Goal: Check status

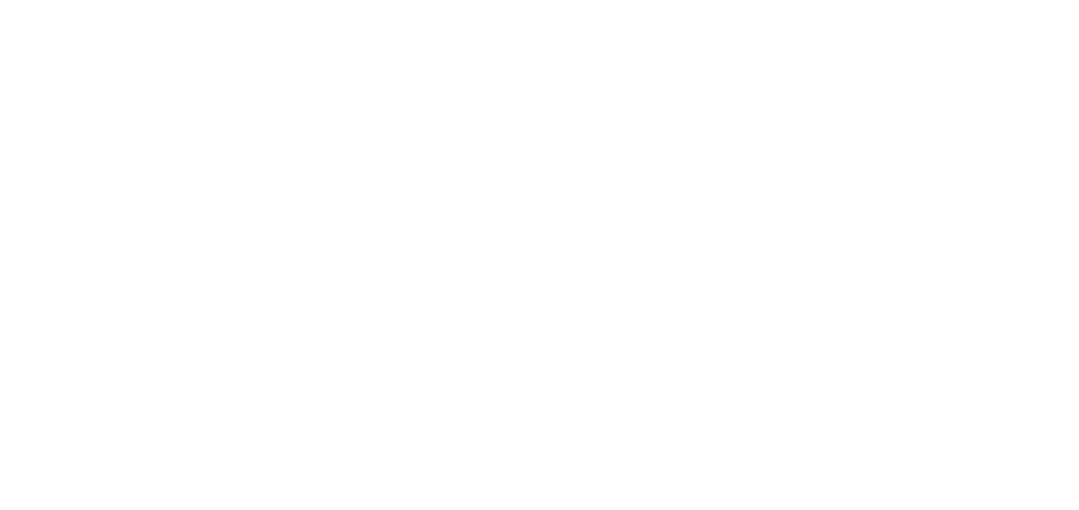
select select
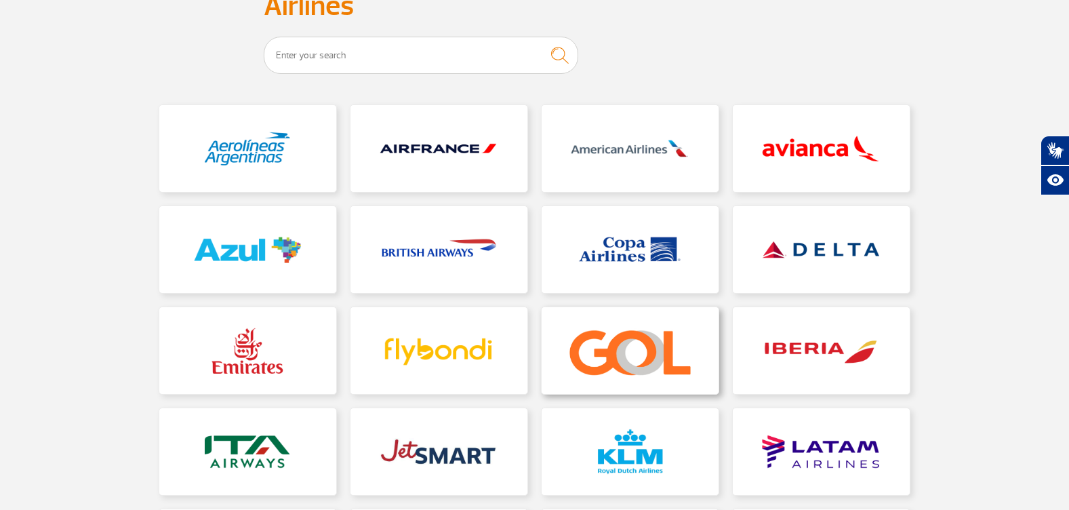
scroll to position [136, 0]
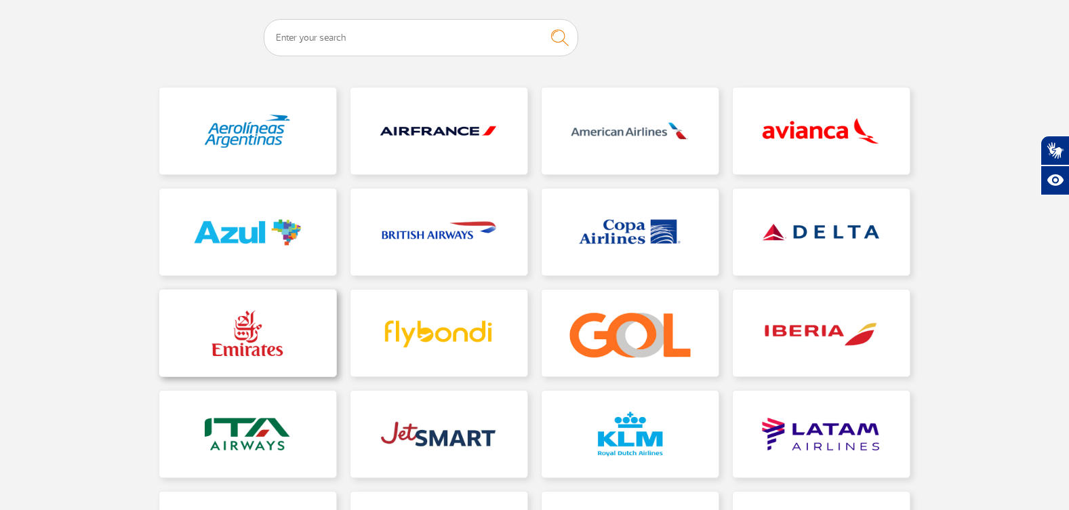
click at [252, 342] on link at bounding box center [247, 332] width 177 height 87
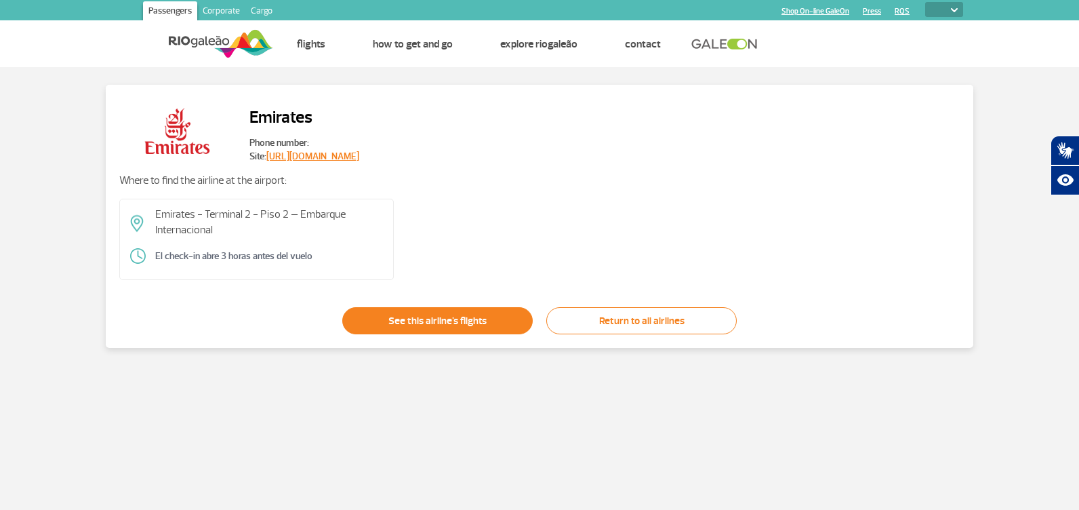
click at [396, 323] on link "See this airline's flights" at bounding box center [437, 320] width 190 height 27
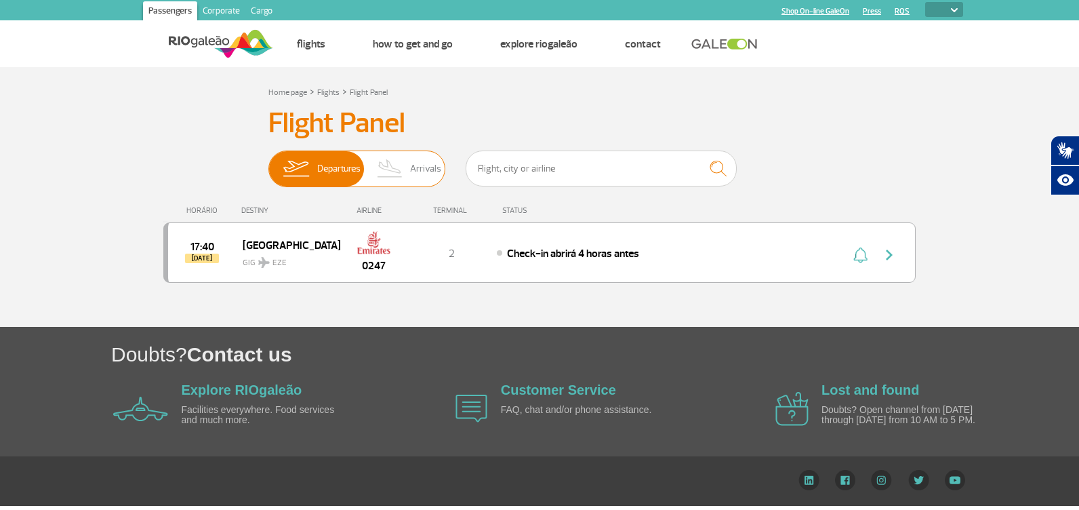
click at [409, 171] on img at bounding box center [390, 168] width 40 height 35
click at [268, 162] on input "Departures Arrivals" at bounding box center [268, 162] width 0 height 0
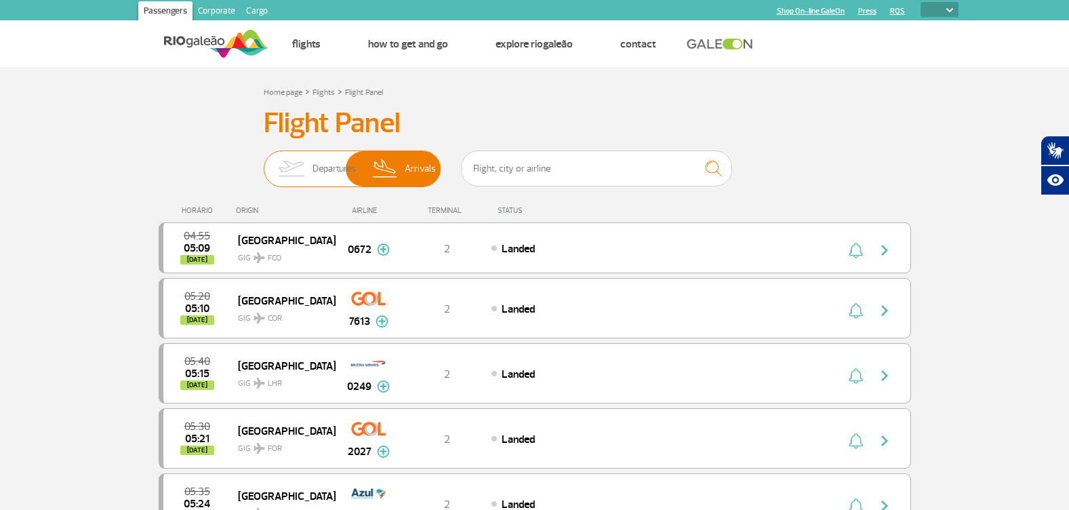
click at [306, 167] on img at bounding box center [291, 168] width 43 height 35
click at [264, 162] on input "Departures Arrivals" at bounding box center [264, 162] width 0 height 0
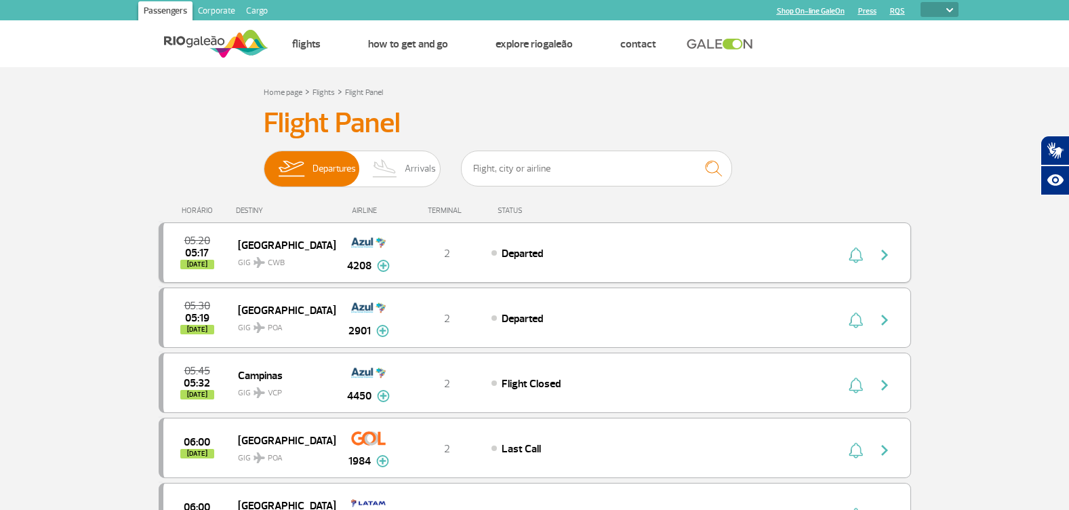
click at [379, 266] on img at bounding box center [383, 266] width 13 height 12
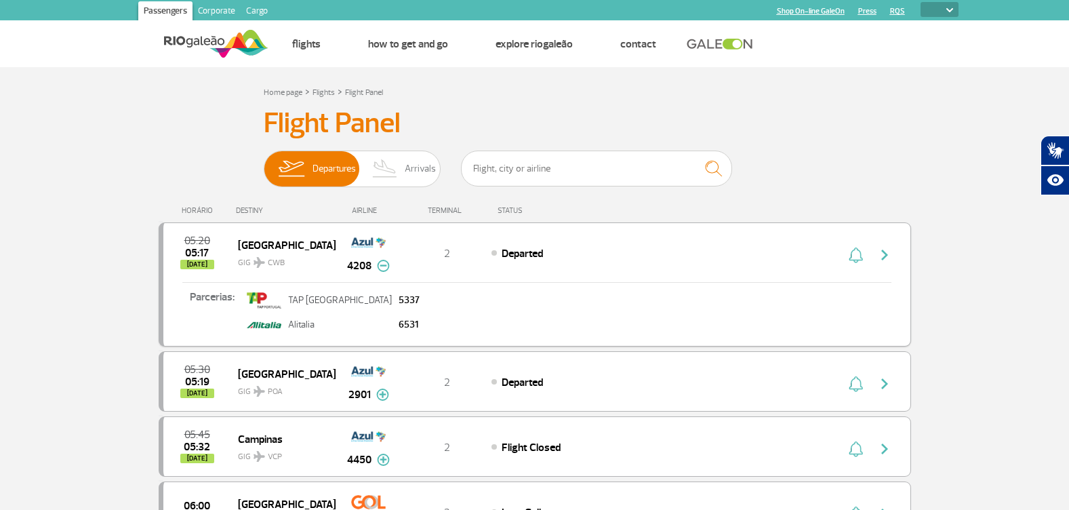
click at [381, 266] on img at bounding box center [383, 266] width 13 height 12
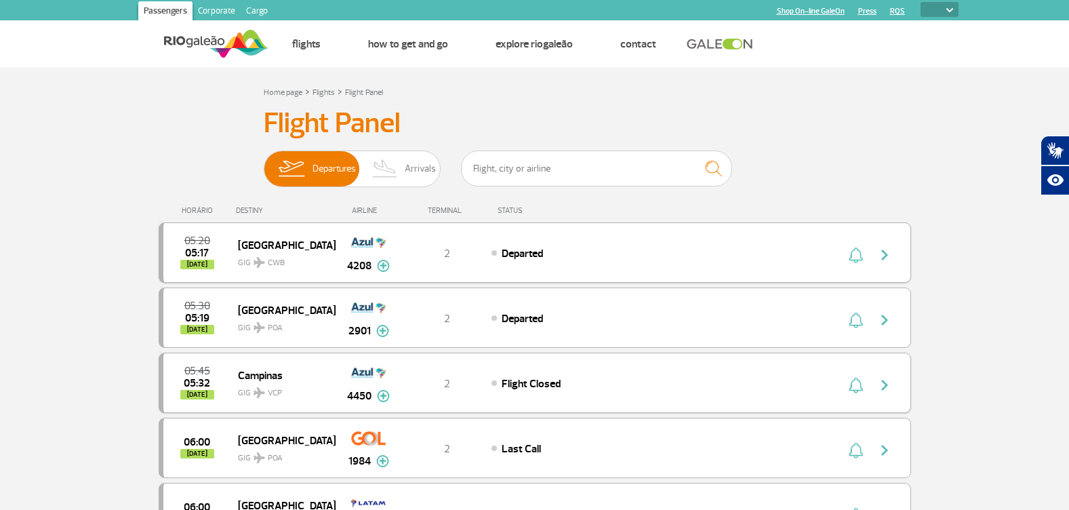
scroll to position [203, 0]
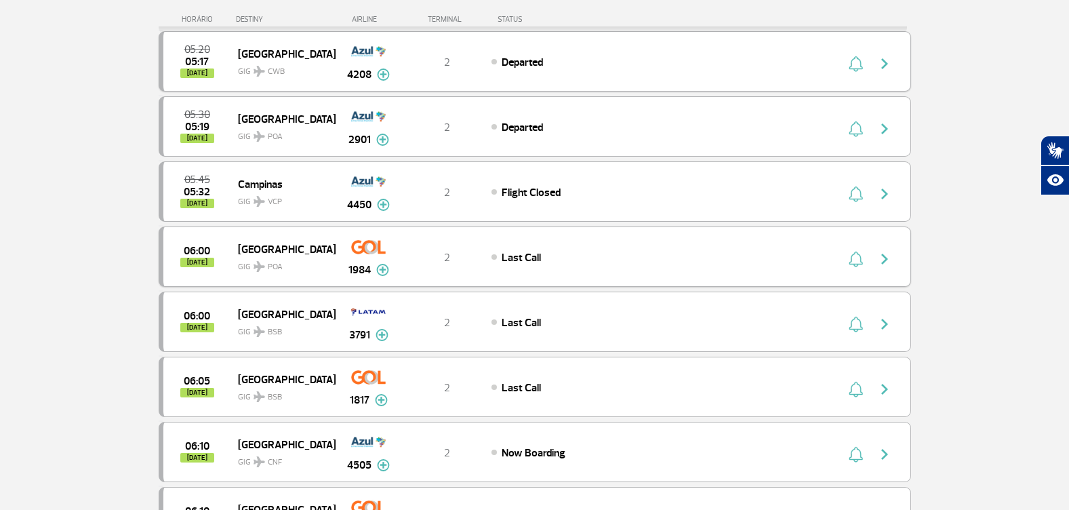
click at [383, 275] on img at bounding box center [382, 270] width 13 height 12
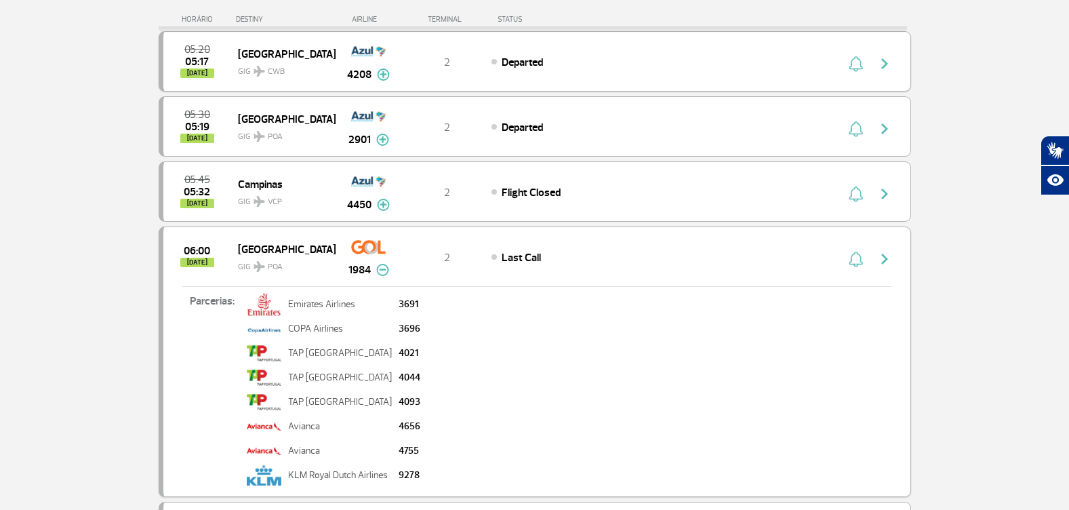
click at [383, 272] on img at bounding box center [382, 270] width 13 height 12
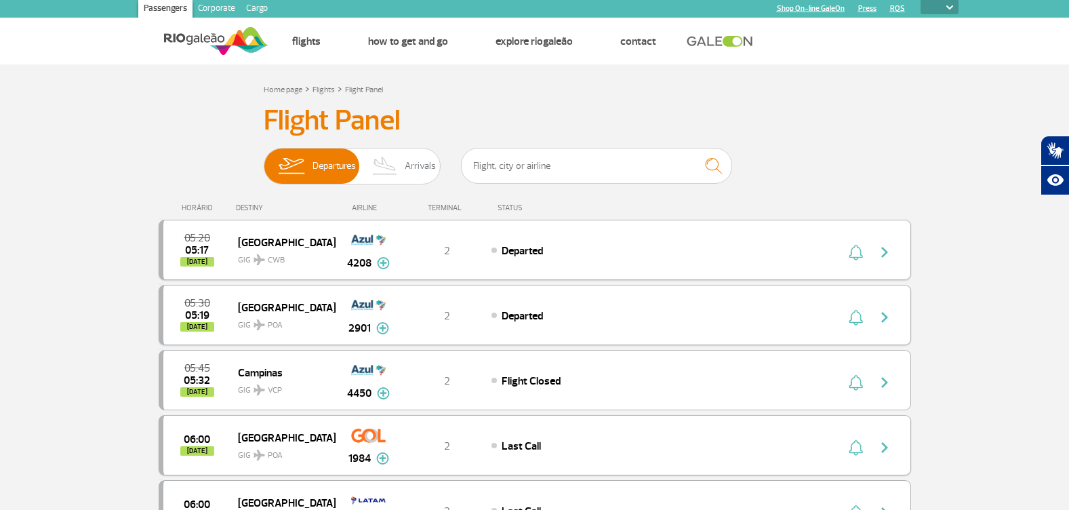
scroll to position [0, 0]
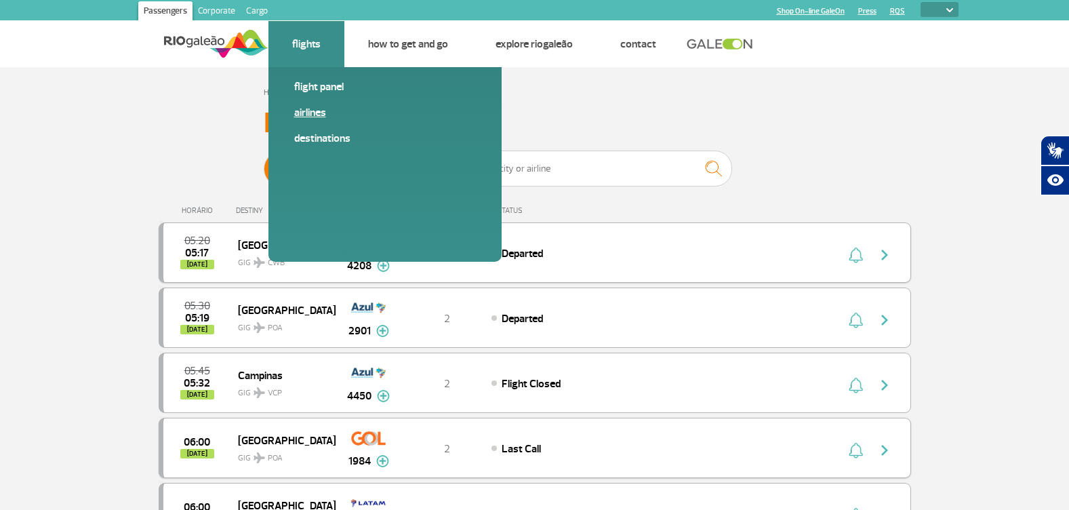
click at [310, 110] on link "Airlines" at bounding box center [385, 112] width 182 height 15
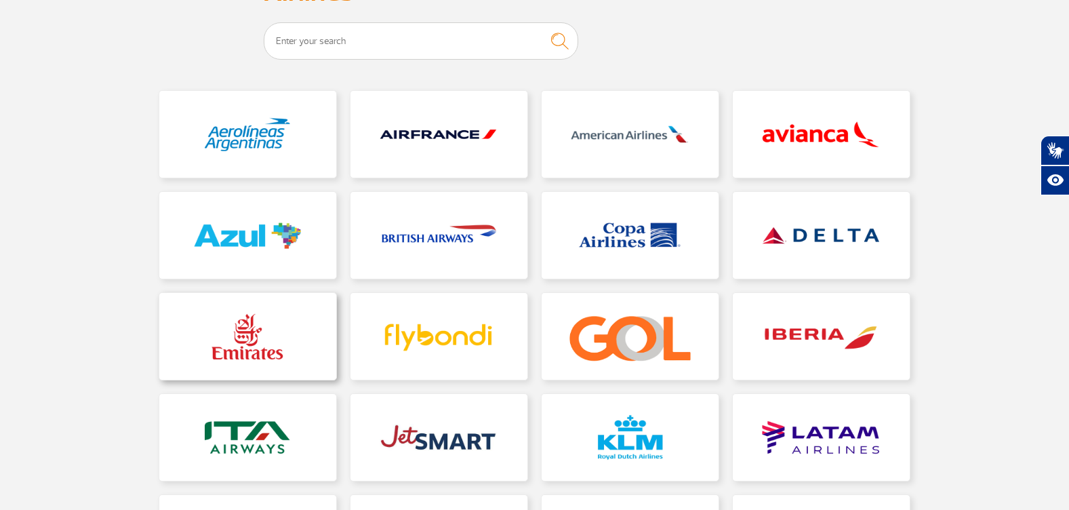
scroll to position [136, 0]
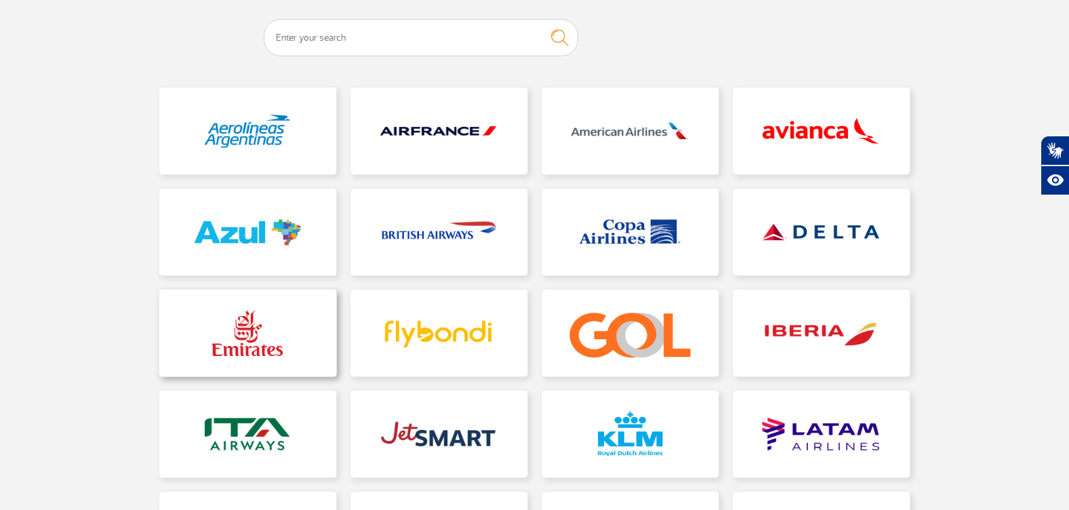
click at [248, 349] on link at bounding box center [247, 332] width 177 height 87
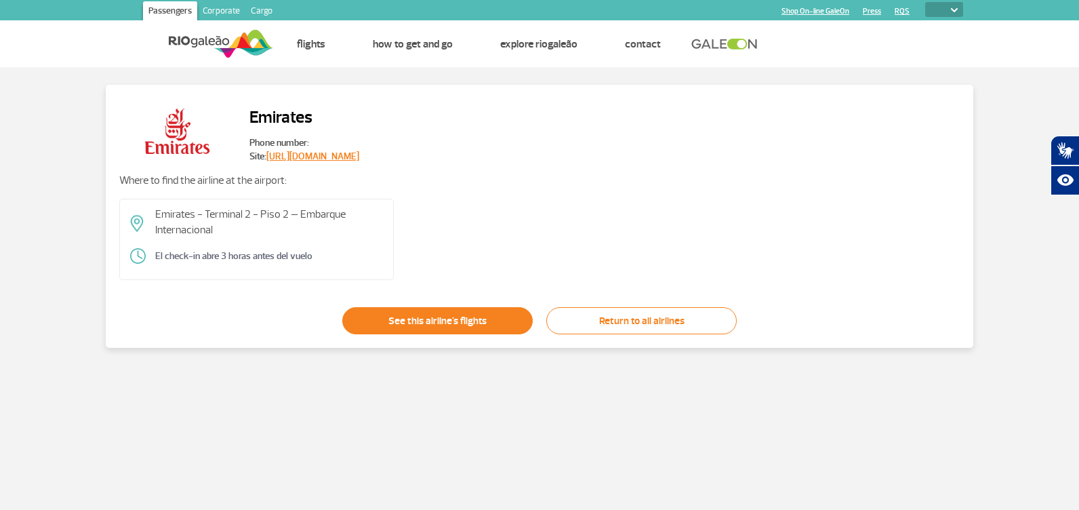
click at [468, 321] on link "See this airline's flights" at bounding box center [437, 320] width 190 height 27
